Goal: Task Accomplishment & Management: Manage account settings

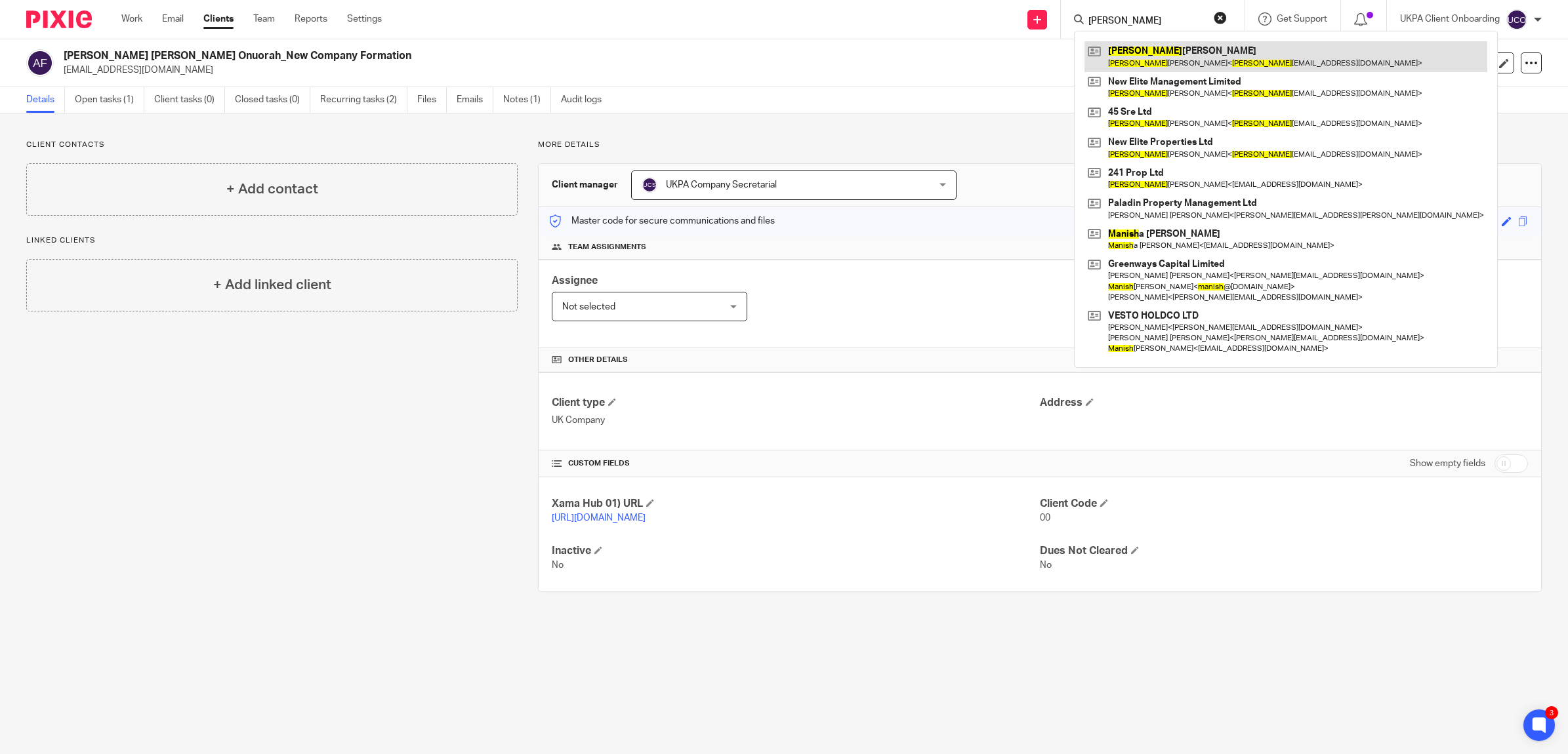
type input "monish"
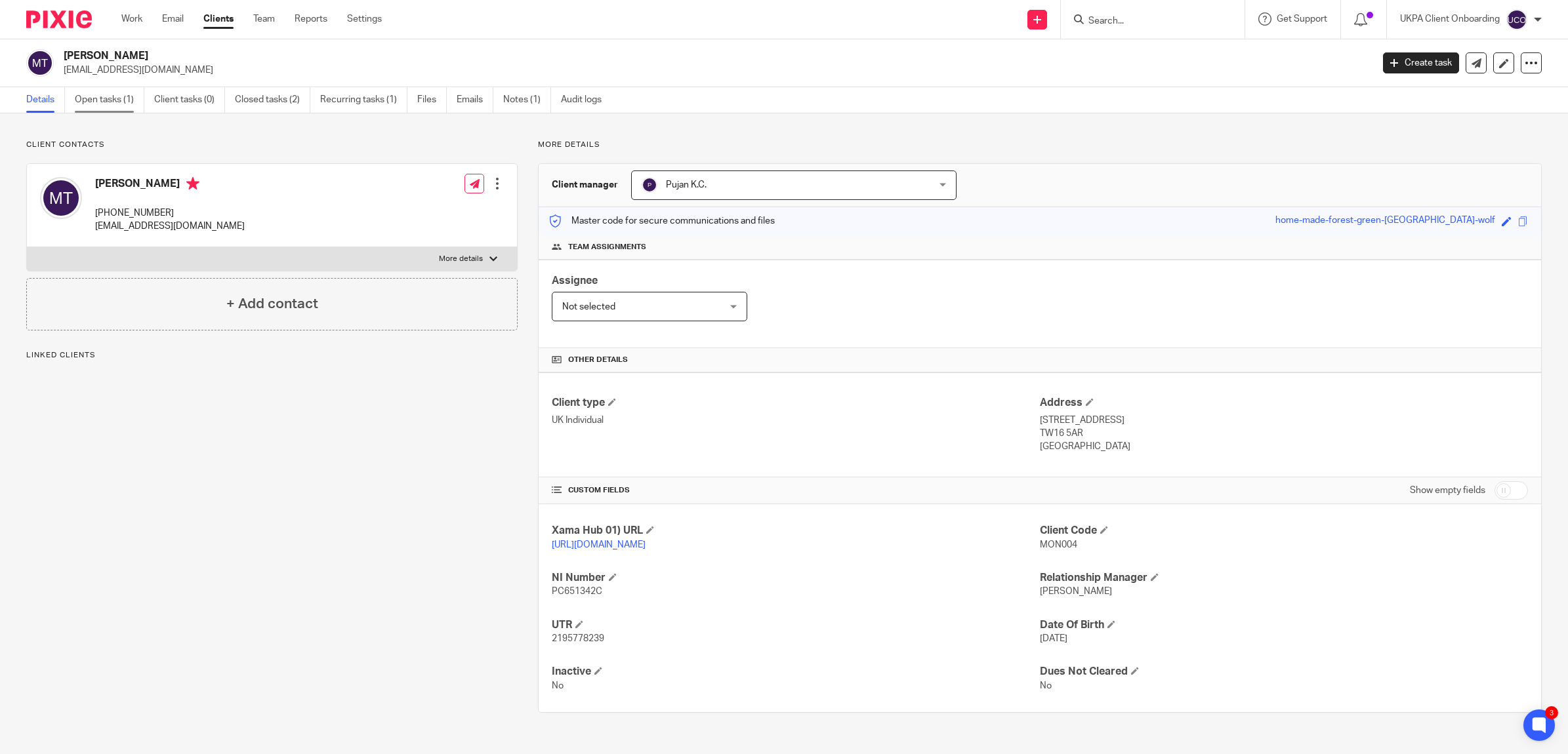
click at [105, 97] on link "Open tasks (1)" at bounding box center [109, 99] width 70 height 26
